Goal: Find contact information: Find contact information

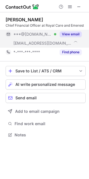
scroll to position [131, 89]
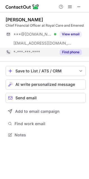
click at [75, 50] on button "Find phone" at bounding box center [71, 52] width 22 height 6
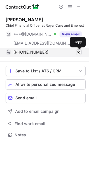
click at [79, 52] on span at bounding box center [79, 52] width 4 height 4
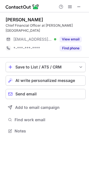
scroll to position [127, 89]
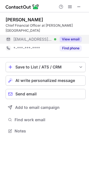
click at [67, 38] on button "View email" at bounding box center [71, 39] width 22 height 6
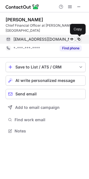
click at [78, 38] on span at bounding box center [79, 39] width 4 height 4
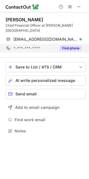
click at [71, 48] on button "Find phone" at bounding box center [71, 48] width 22 height 6
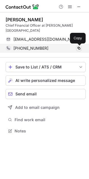
click at [81, 49] on span at bounding box center [79, 48] width 4 height 4
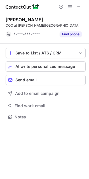
scroll to position [113, 89]
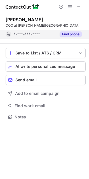
click at [72, 33] on button "Find phone" at bounding box center [71, 34] width 22 height 6
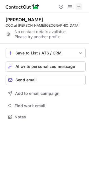
click at [78, 9] on span at bounding box center [79, 6] width 4 height 4
